Goal: Entertainment & Leisure: Consume media (video, audio)

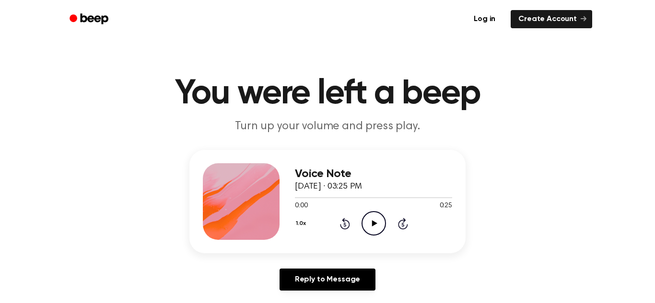
click at [377, 222] on icon "Play Audio" at bounding box center [373, 223] width 24 height 24
click at [377, 223] on icon "Play Audio" at bounding box center [373, 223] width 24 height 24
click at [374, 219] on icon "Play Audio" at bounding box center [373, 223] width 24 height 24
click at [362, 212] on icon "Play Audio" at bounding box center [373, 223] width 24 height 24
click at [362, 223] on circle at bounding box center [373, 223] width 23 height 23
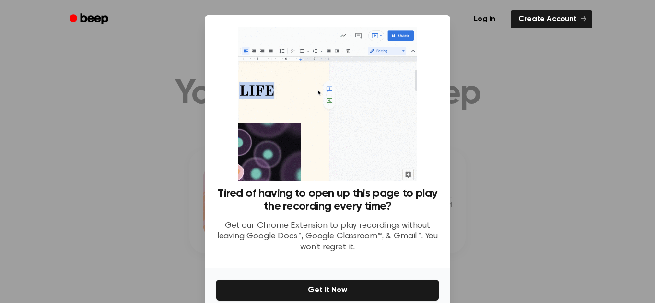
click at [512, 71] on div at bounding box center [327, 151] width 655 height 303
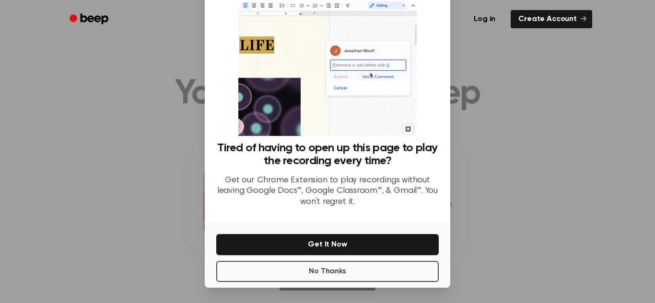
scroll to position [46, 0]
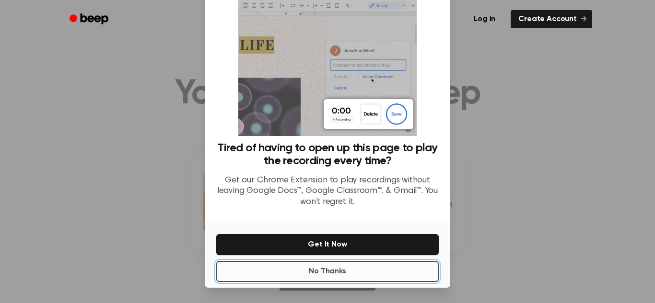
click at [316, 274] on button "No Thanks" at bounding box center [327, 271] width 222 height 21
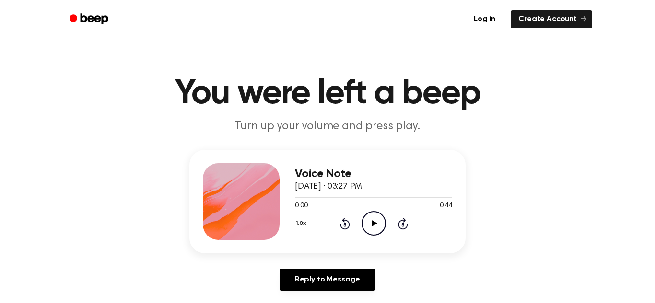
click at [368, 220] on icon "Play Audio" at bounding box center [373, 223] width 24 height 24
click at [380, 220] on icon "Pause Audio" at bounding box center [373, 223] width 24 height 24
click at [379, 219] on icon "Play Audio" at bounding box center [373, 223] width 24 height 24
click at [375, 230] on icon "Pause Audio" at bounding box center [373, 223] width 24 height 24
click at [375, 230] on icon "Play Audio" at bounding box center [373, 223] width 24 height 24
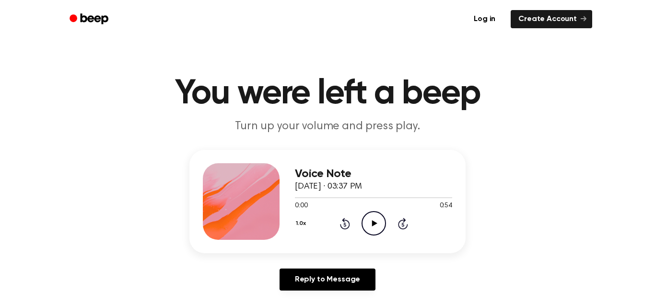
click at [373, 224] on icon at bounding box center [373, 223] width 5 height 6
